Goal: Task Accomplishment & Management: Use online tool/utility

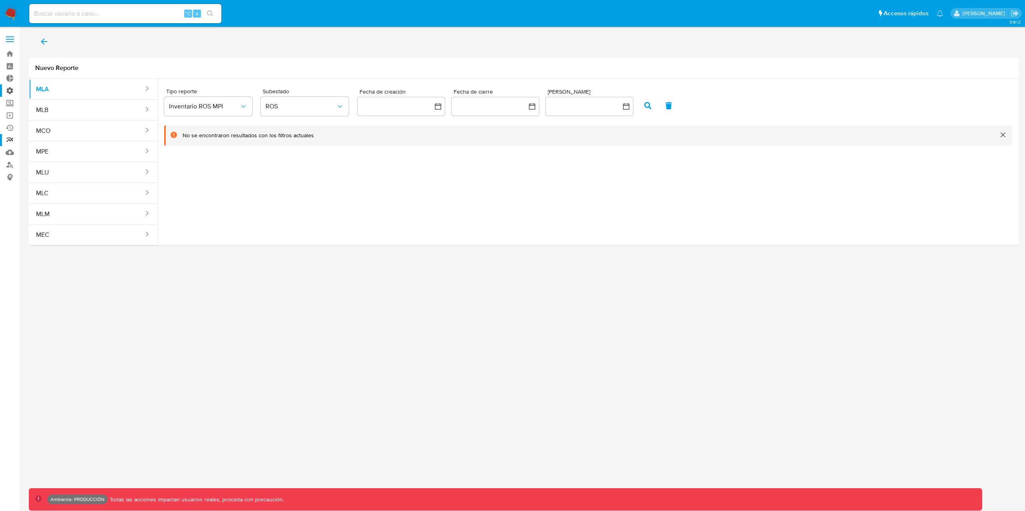
click at [15, 89] on label "Administración" at bounding box center [47, 91] width 95 height 12
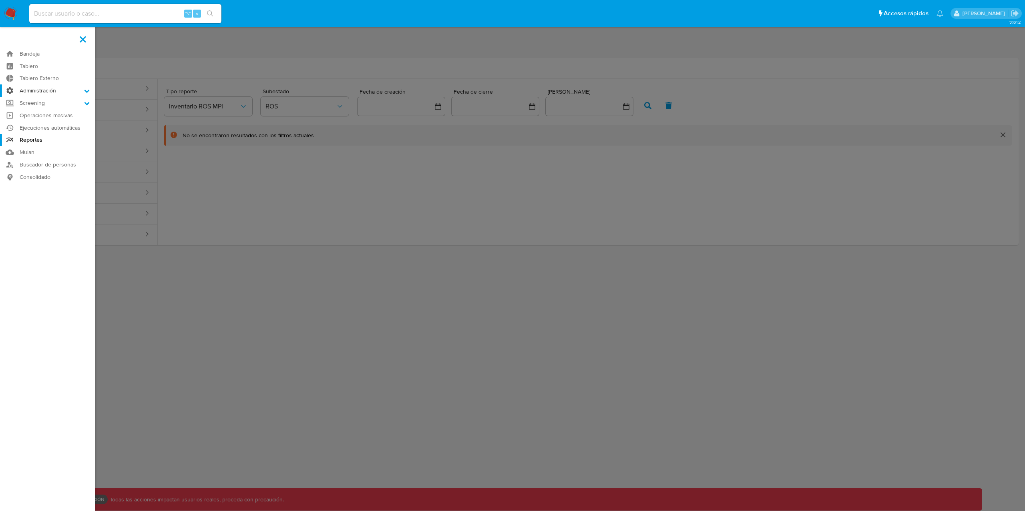
click at [0, 0] on input "Administración" at bounding box center [0, 0] width 0 height 0
click at [36, 52] on link "Bandeja" at bounding box center [47, 54] width 95 height 12
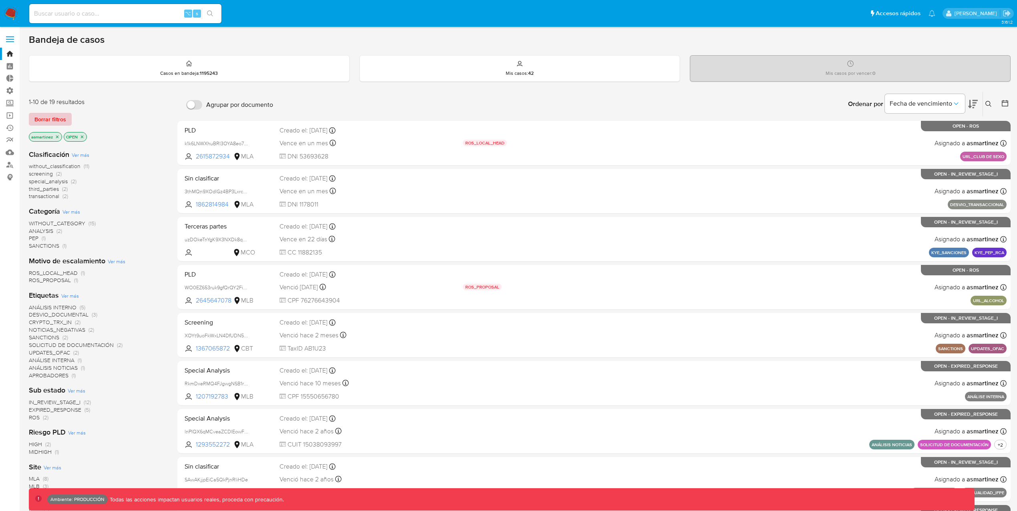
click at [58, 121] on span "Borrar filtros" at bounding box center [50, 119] width 32 height 11
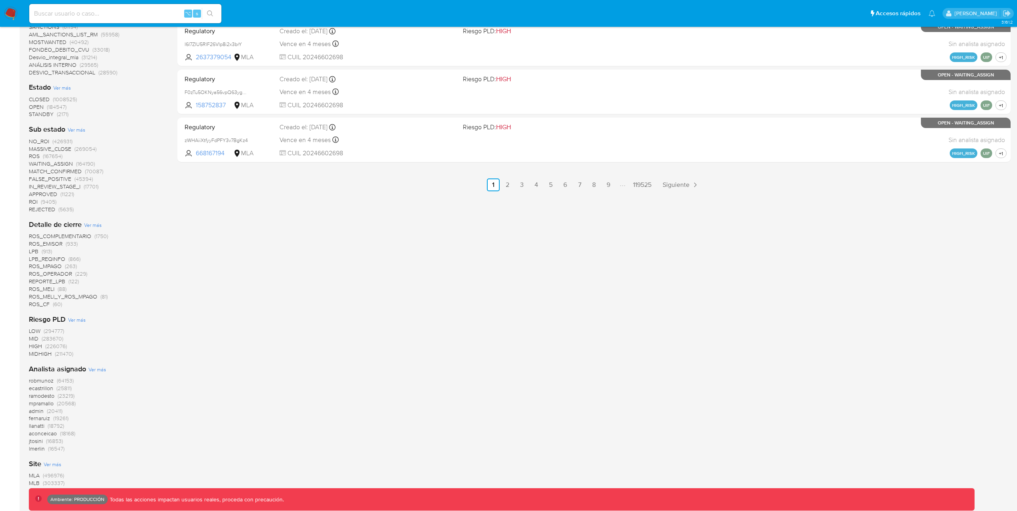
scroll to position [545, 0]
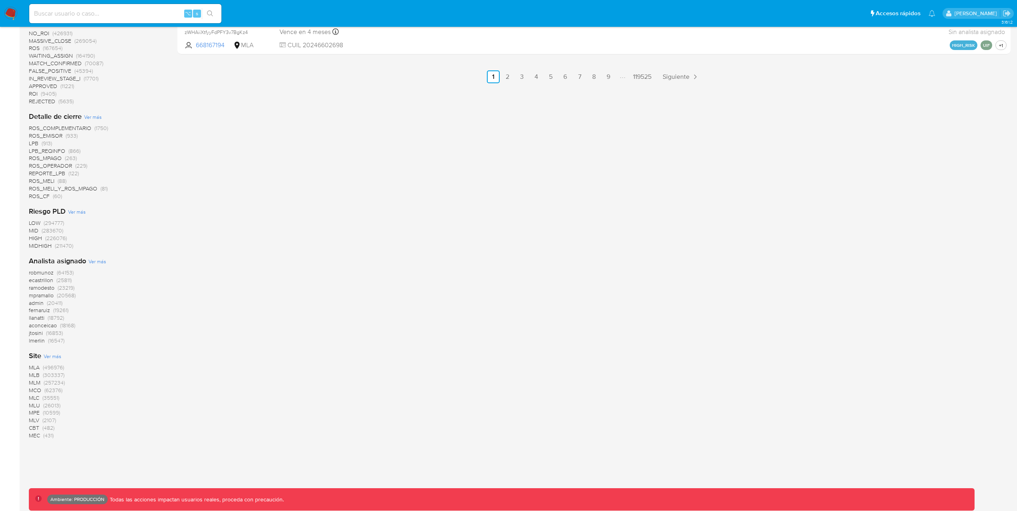
click at [35, 427] on span "CBT" at bounding box center [34, 428] width 10 height 8
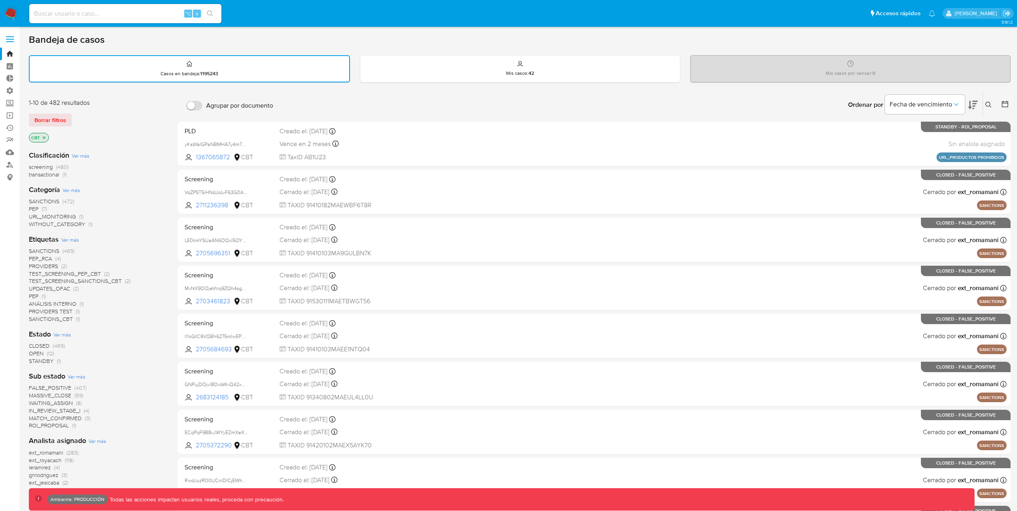
click at [47, 165] on span "screening" at bounding box center [41, 167] width 24 height 8
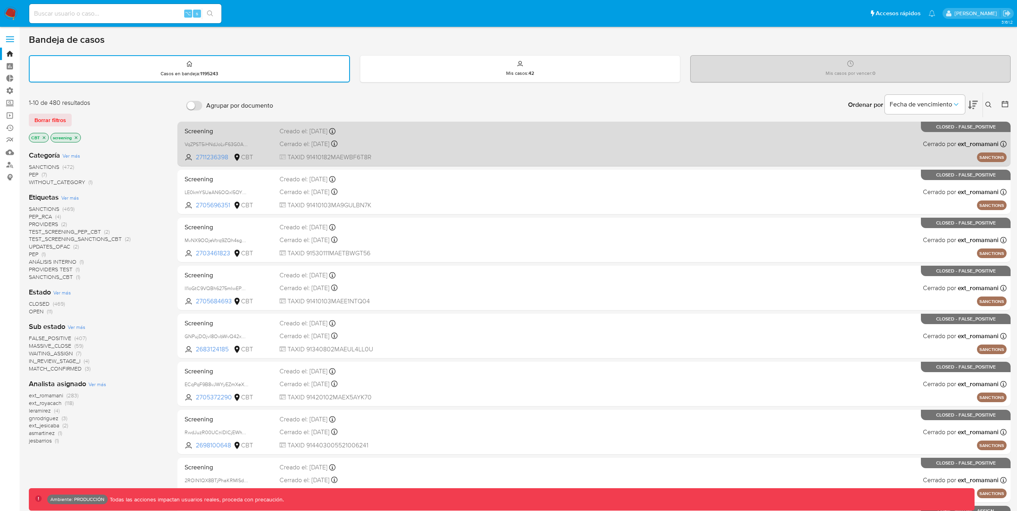
click at [469, 141] on div "Screening VqZPST5iHNdJoLvF63G0AFOf 2711236398 CBT Creado el: 07/10/2025 Creado …" at bounding box center [593, 144] width 825 height 40
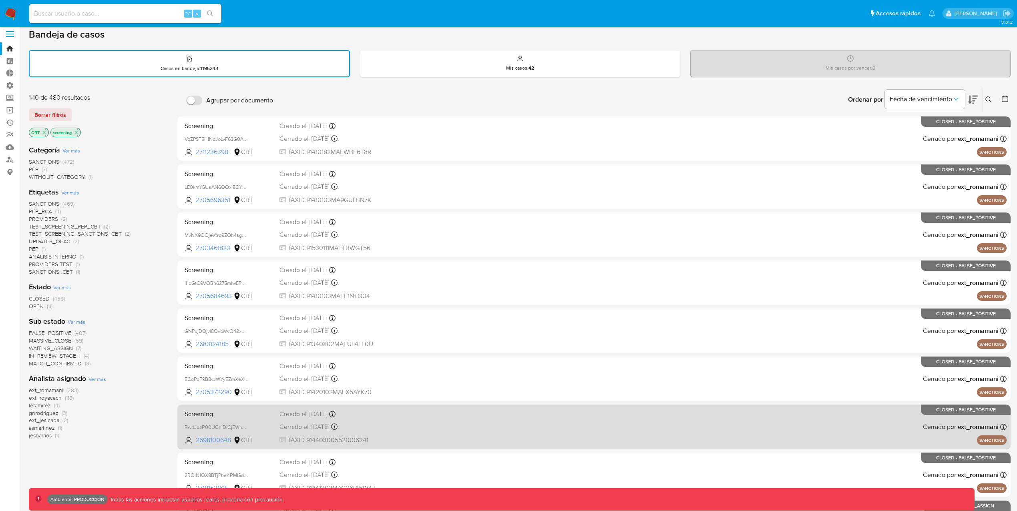
scroll to position [6, 0]
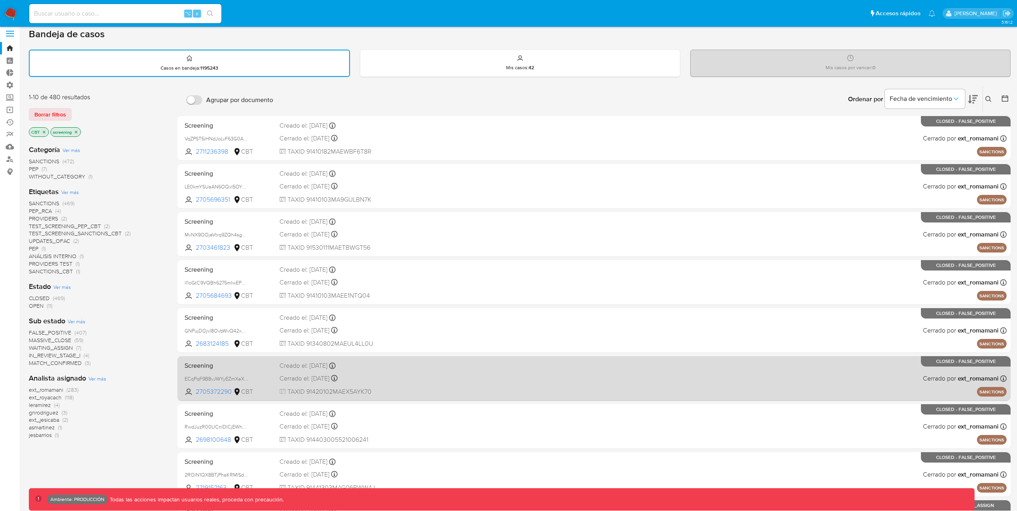
click at [446, 380] on div "Cerrado el: 06/10/2025 Cerrado el: 06/10/2025 07:58:30" at bounding box center [368, 378] width 177 height 9
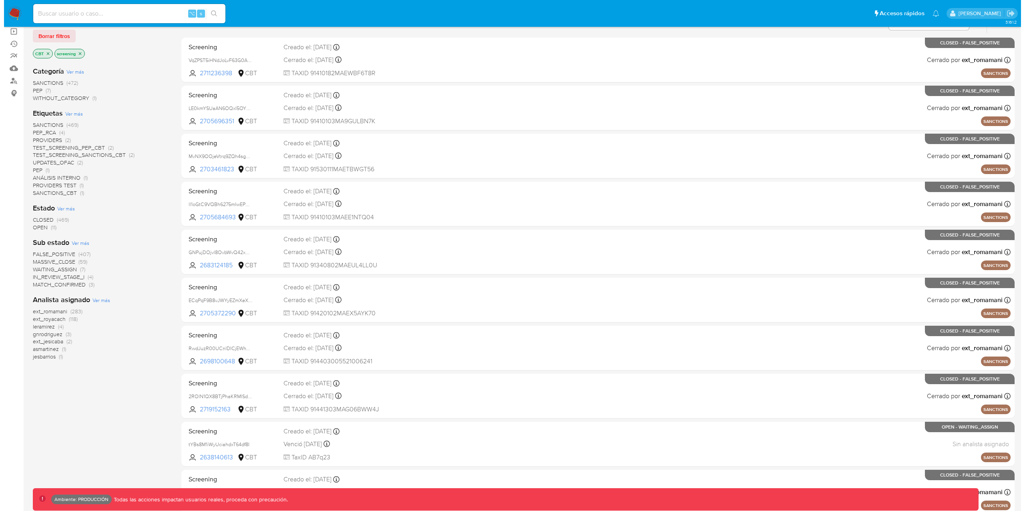
scroll to position [0, 0]
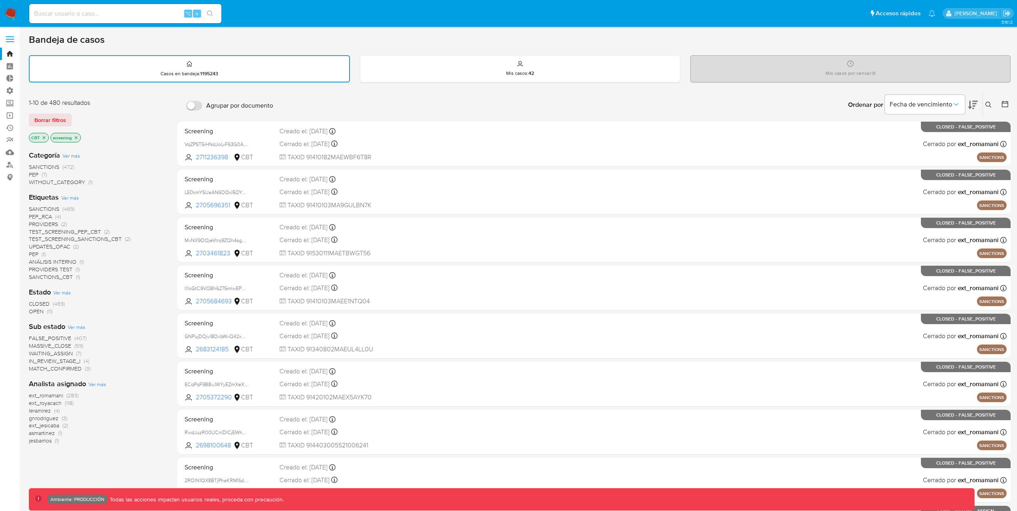
click at [77, 137] on icon "close-filter" at bounding box center [76, 137] width 5 height 5
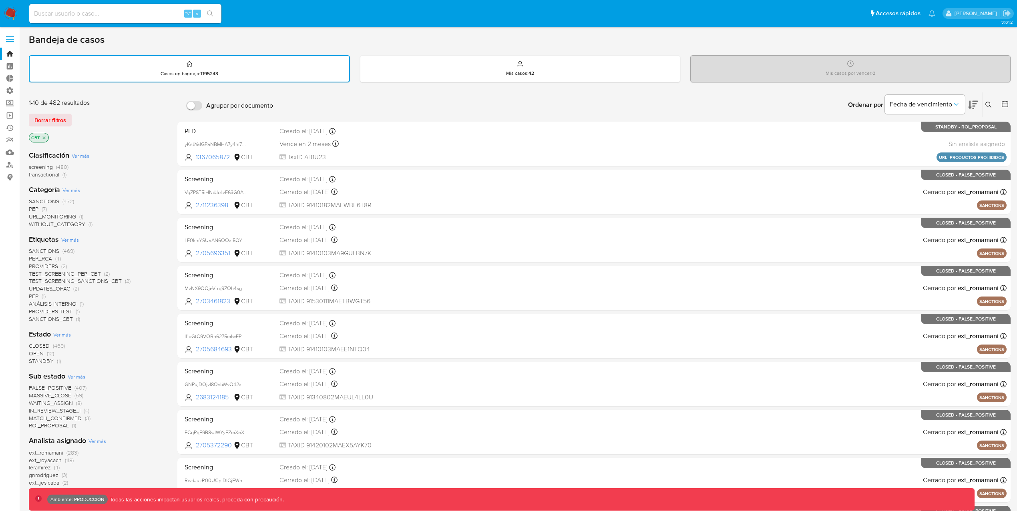
click at [46, 172] on span "transactional" at bounding box center [44, 175] width 30 height 8
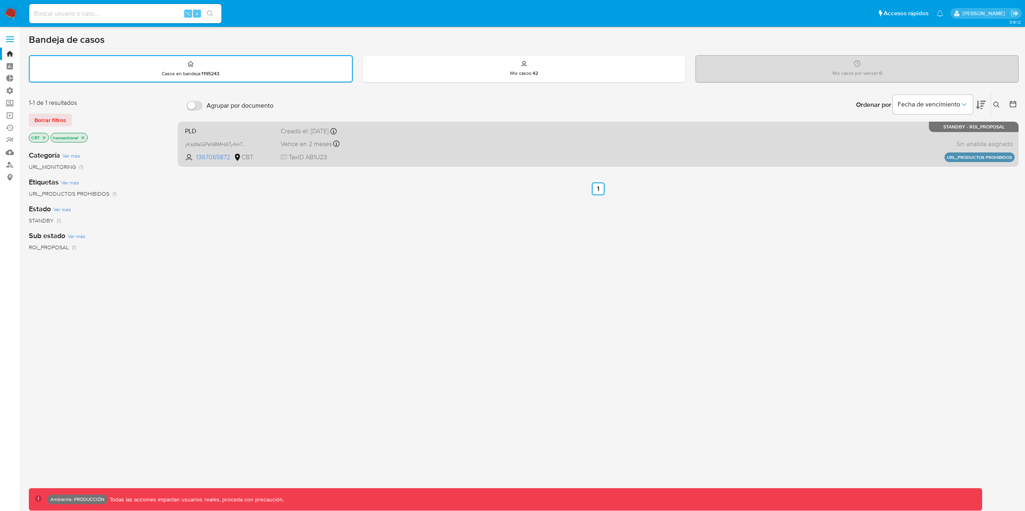
click at [373, 154] on span "TaxID AB1U23" at bounding box center [370, 157] width 179 height 9
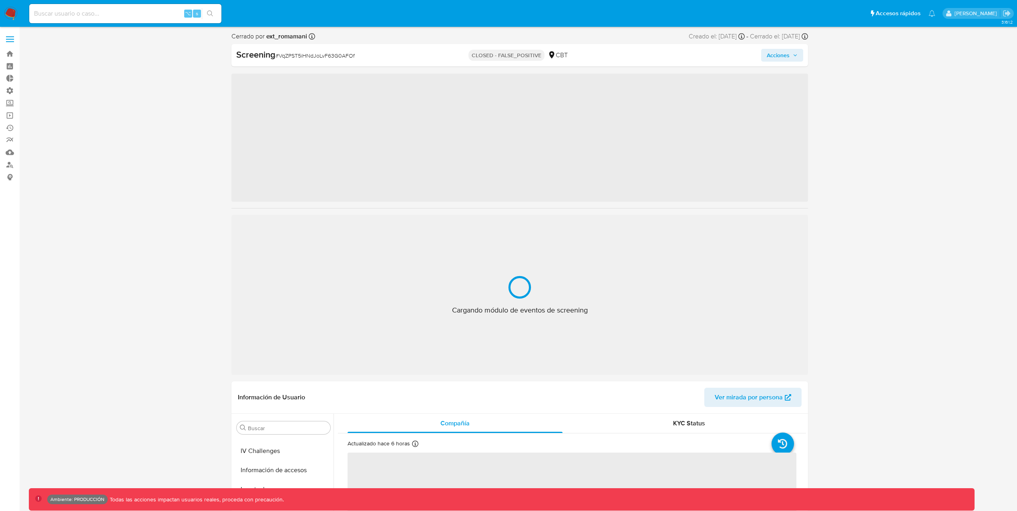
scroll to position [377, 0]
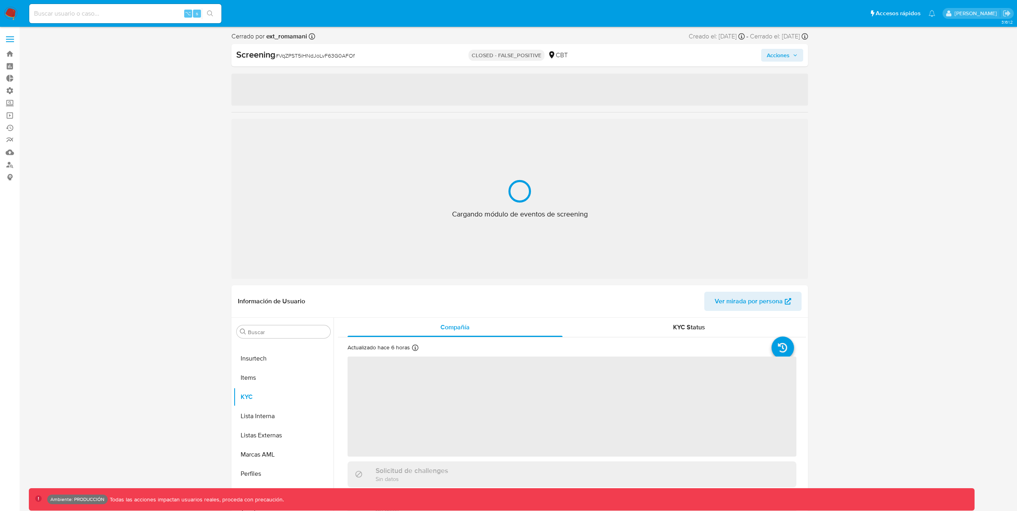
select select "10"
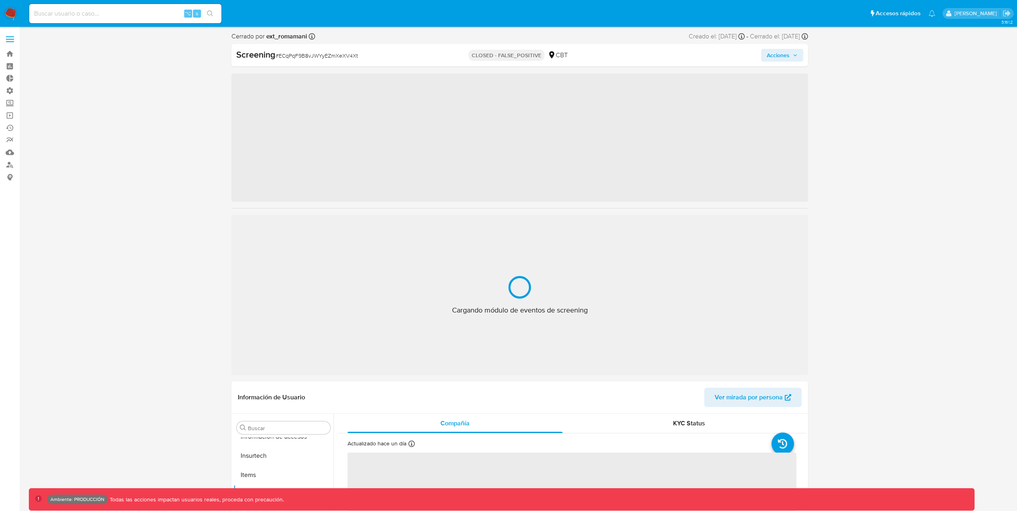
scroll to position [377, 0]
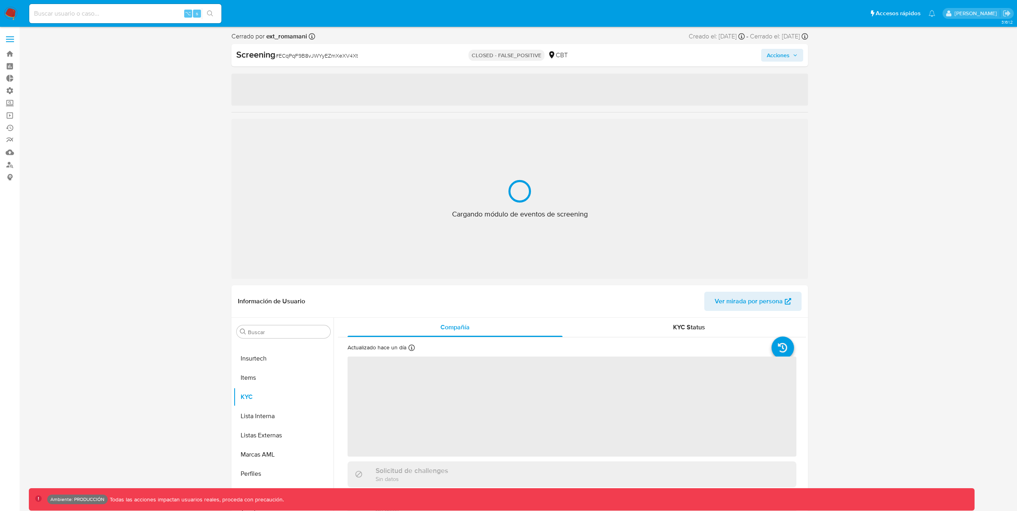
select select "10"
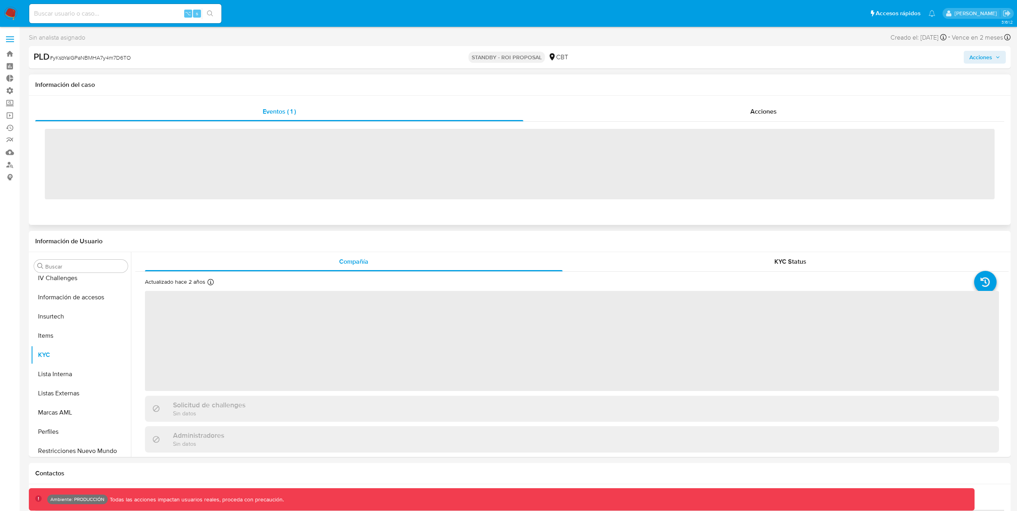
scroll to position [377, 0]
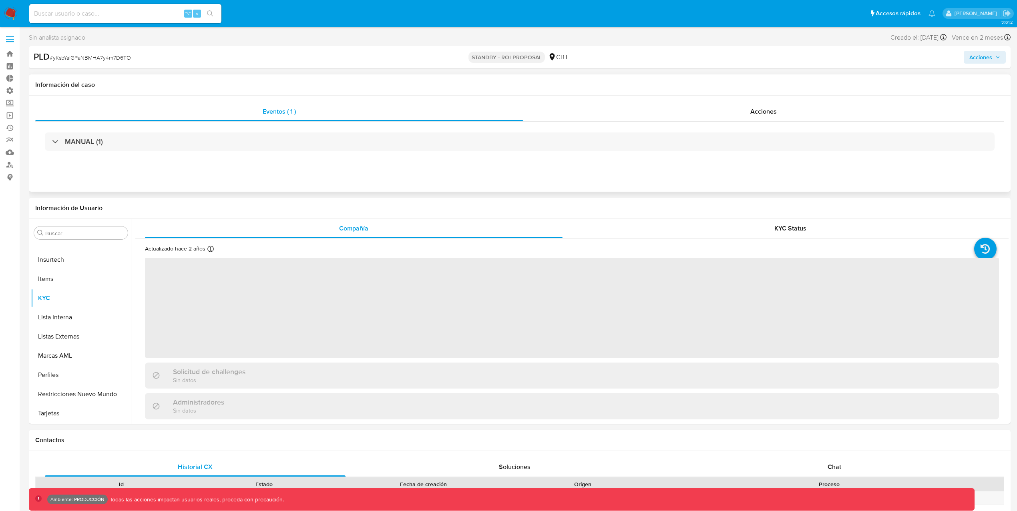
select select "10"
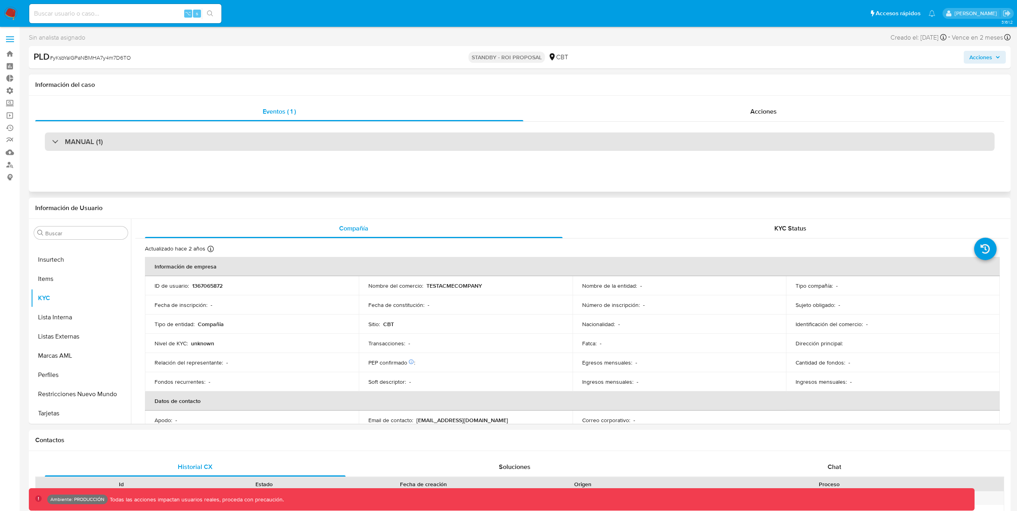
click at [368, 142] on div "MANUAL (1)" at bounding box center [520, 142] width 950 height 18
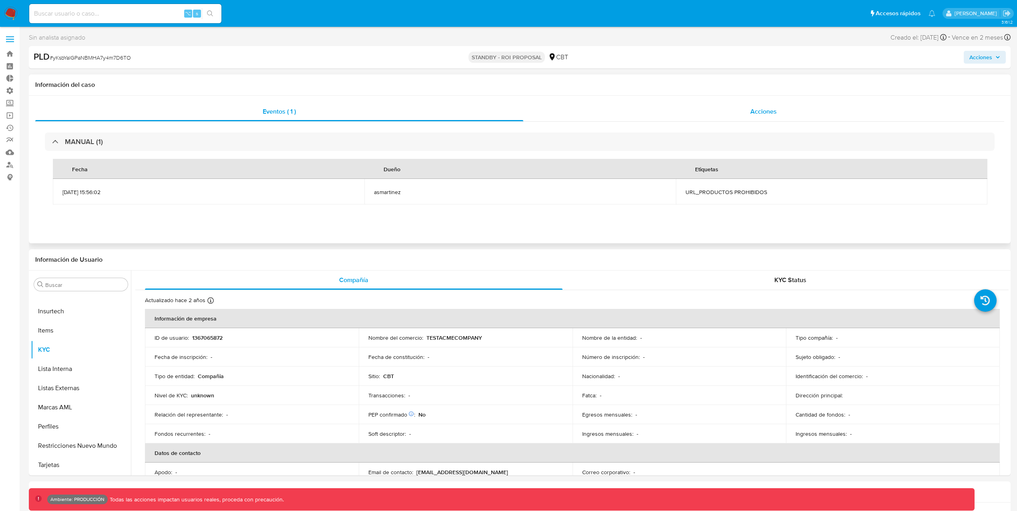
click at [771, 113] on span "Acciones" at bounding box center [763, 111] width 26 height 9
